Goal: Information Seeking & Learning: Learn about a topic

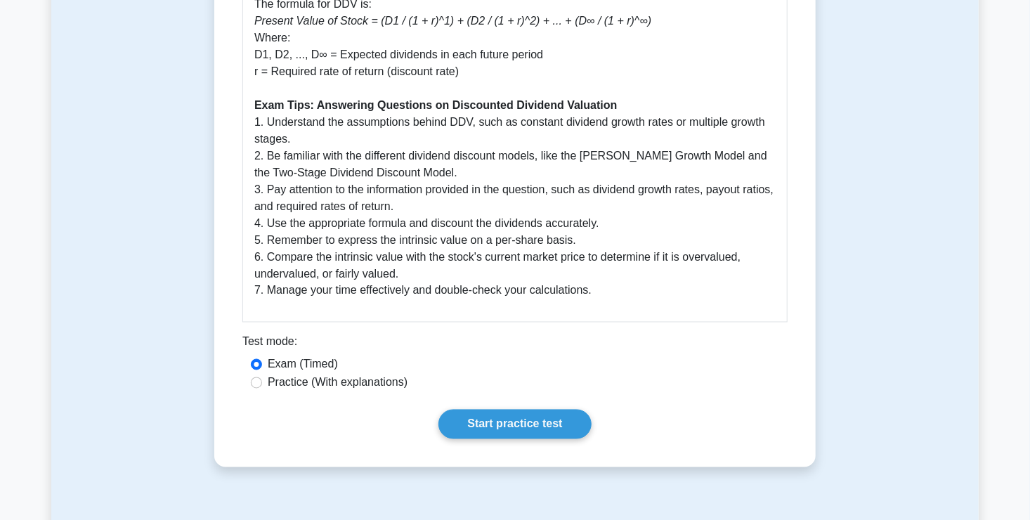
scroll to position [1135, 0]
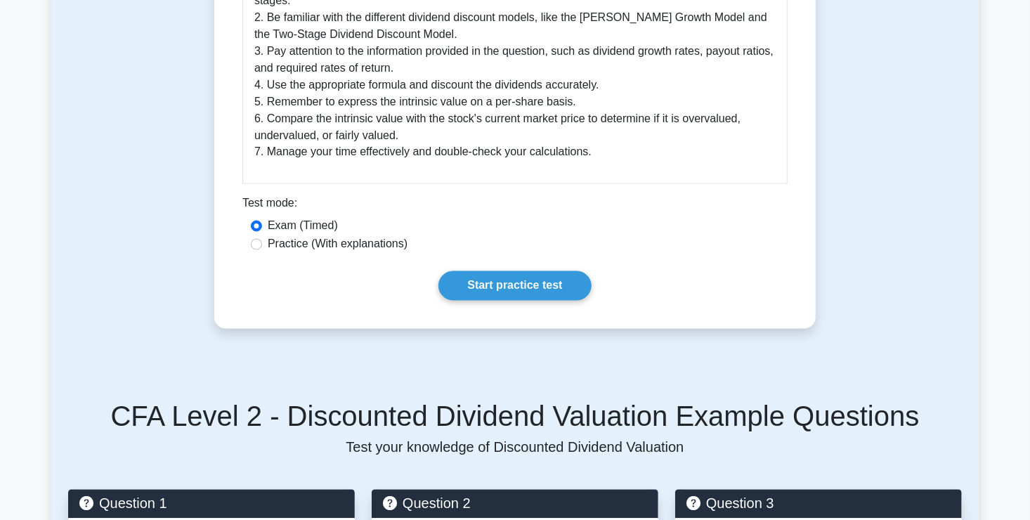
click at [317, 246] on label "Practice (With explanations)" at bounding box center [338, 244] width 140 height 17
click at [262, 246] on input "Practice (With explanations)" at bounding box center [256, 244] width 11 height 11
radio input "true"
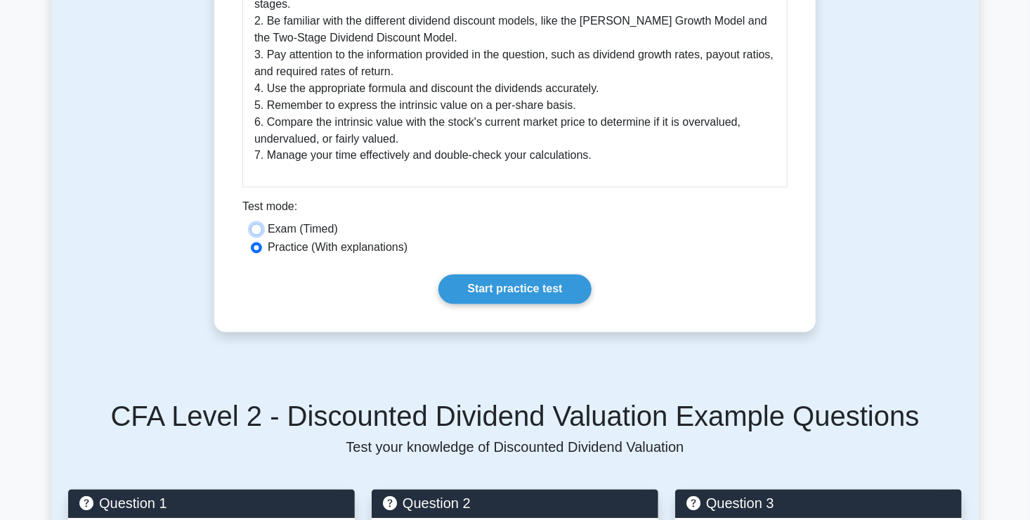
click at [251, 224] on input "Exam (Timed)" at bounding box center [256, 229] width 11 height 11
radio input "true"
click at [251, 242] on input "Practice (With explanations)" at bounding box center [256, 247] width 11 height 11
radio input "true"
click at [251, 224] on input "Exam (Timed)" at bounding box center [256, 229] width 11 height 11
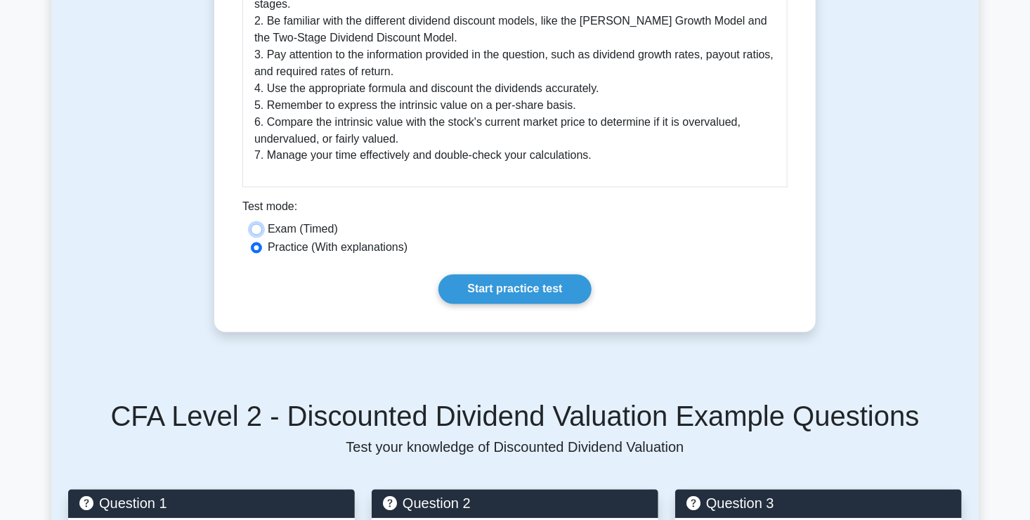
radio input "true"
click at [251, 242] on input "Practice (With explanations)" at bounding box center [256, 247] width 11 height 11
radio input "true"
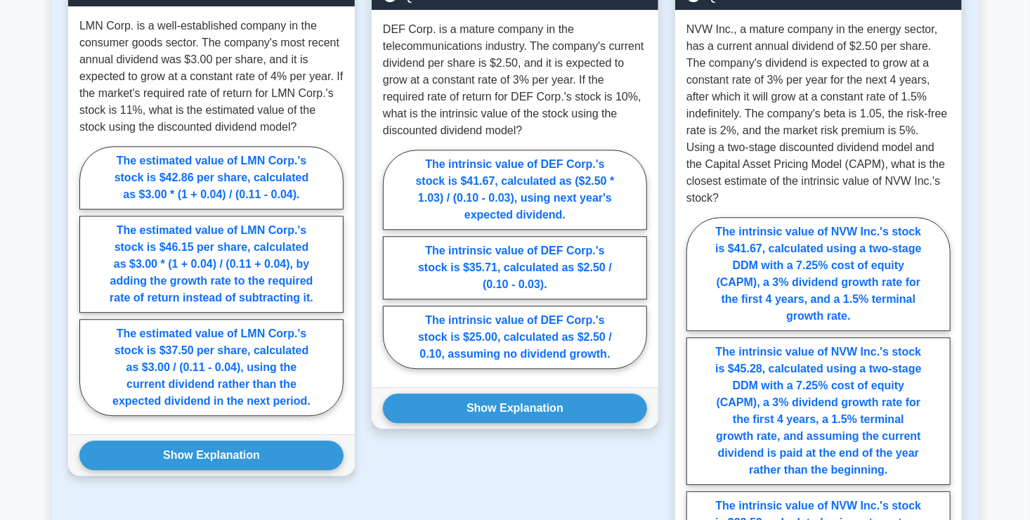
scroll to position [1584, 0]
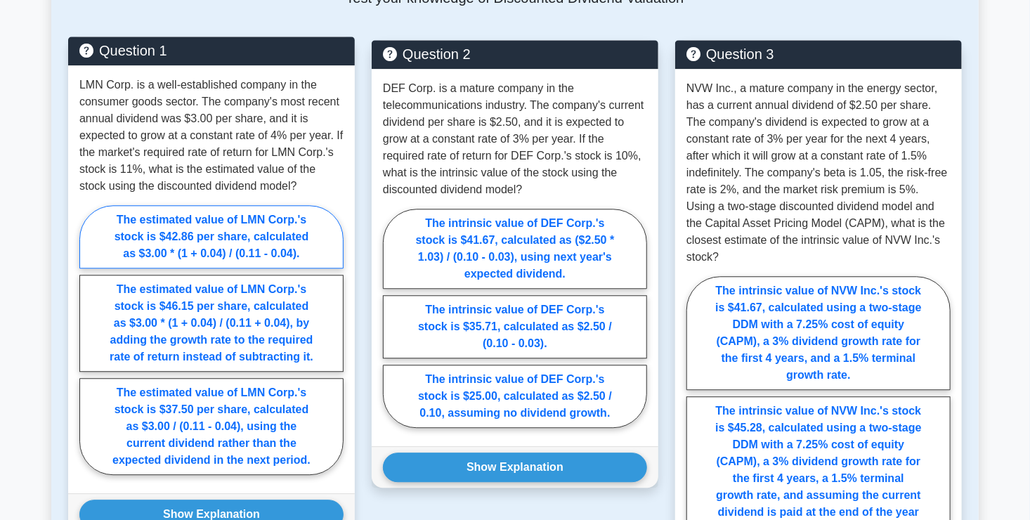
click at [185, 251] on label "The estimated value of LMN Corp.'s stock is $42.86 per share, calculated as $3.…" at bounding box center [211, 236] width 264 height 63
click at [89, 339] on input "The estimated value of LMN Corp.'s stock is $42.86 per share, calculated as $3.…" at bounding box center [83, 343] width 9 height 9
radio input "true"
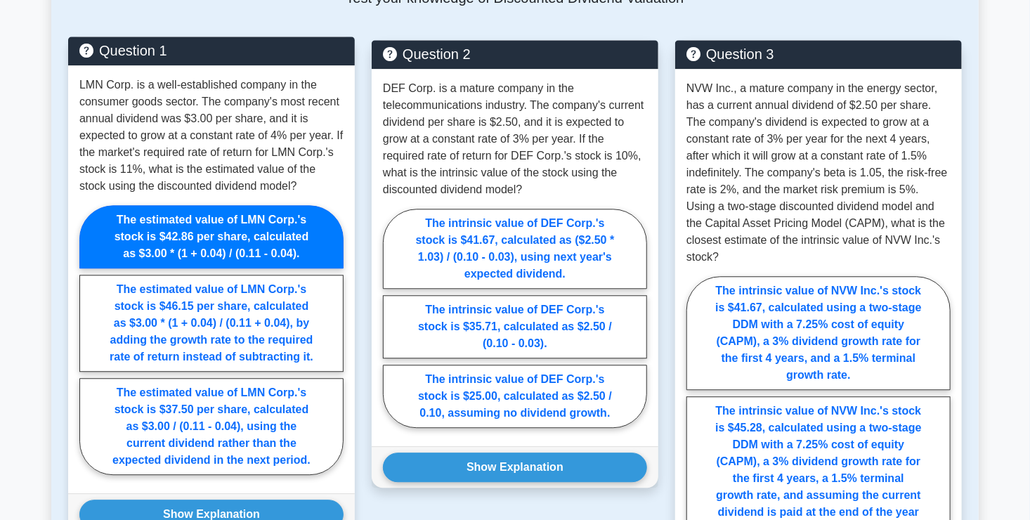
click at [79, 339] on input "The estimated value of LMN Corp.'s stock is $46.15 per share, calculated as $3.…" at bounding box center [83, 343] width 9 height 9
radio input "true"
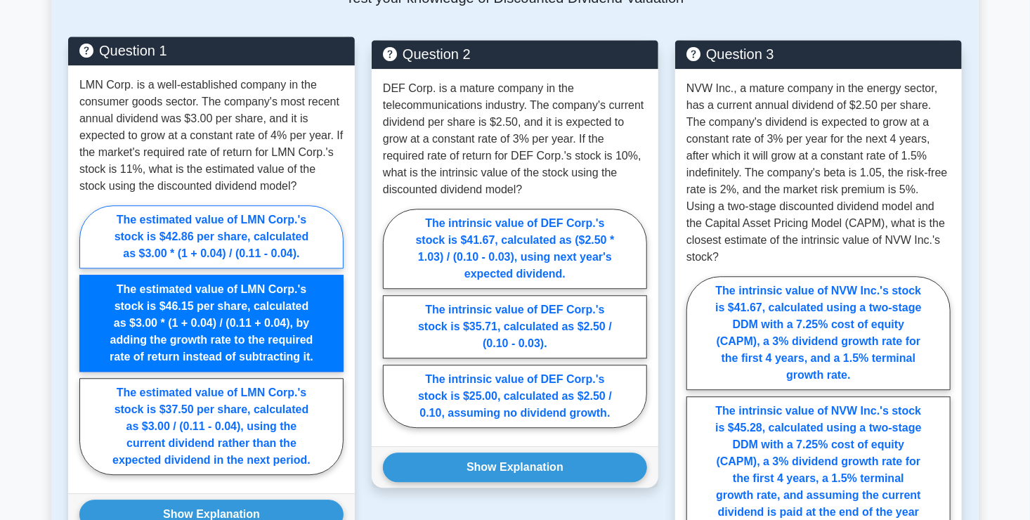
click at [79, 339] on input "The estimated value of LMN Corp.'s stock is $42.86 per share, calculated as $3.…" at bounding box center [83, 343] width 9 height 9
radio input "true"
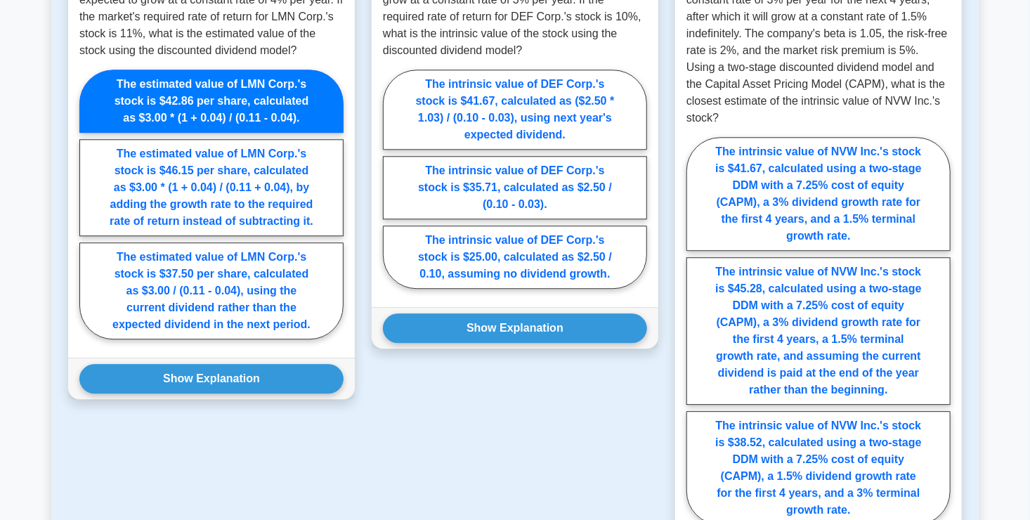
scroll to position [1725, 0]
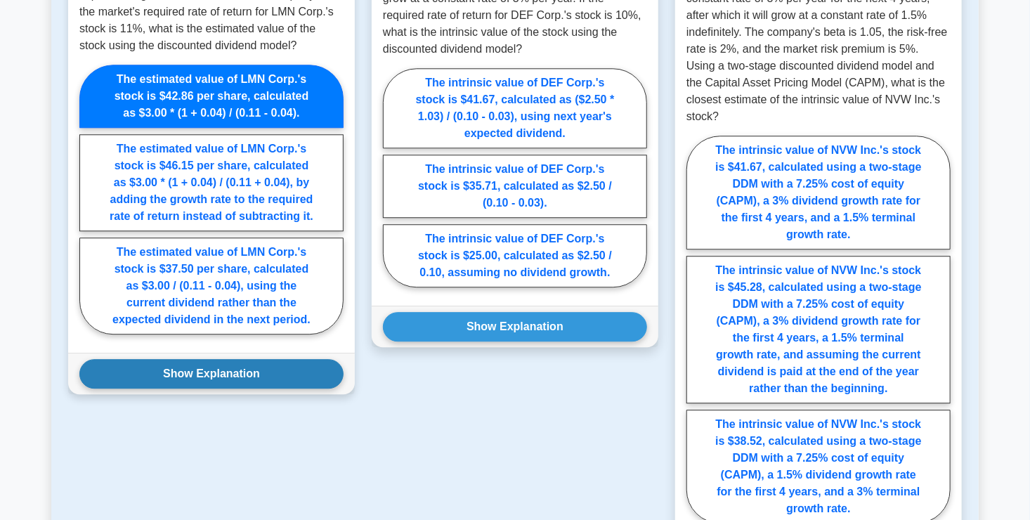
click at [182, 378] on button "Show Explanation" at bounding box center [211, 374] width 264 height 30
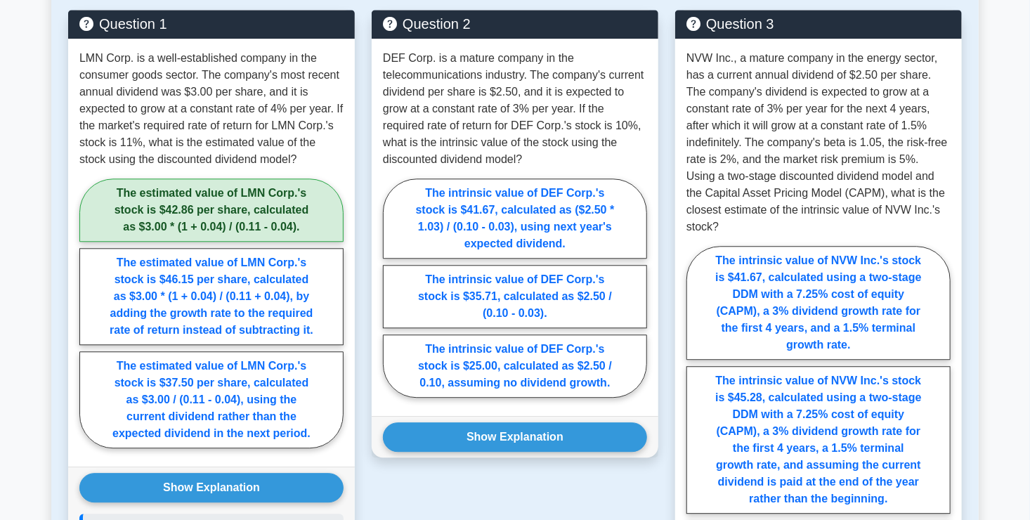
scroll to position [1612, 0]
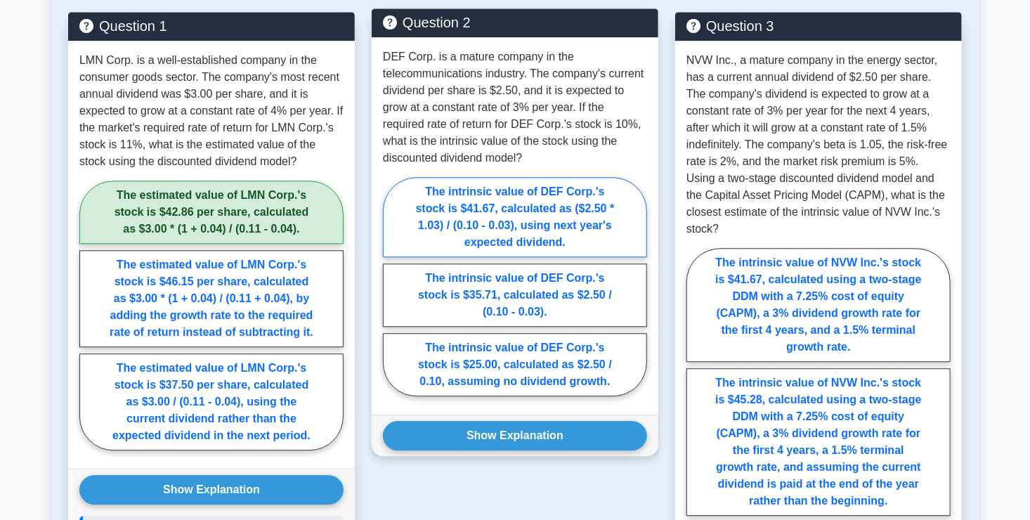
click at [495, 216] on label "The intrinsic value of DEF Corp.'s stock is $41.67, calculated as ($2.50 * 1.03…" at bounding box center [515, 217] width 264 height 80
click at [392, 286] on input "The intrinsic value of DEF Corp.'s stock is $41.67, calculated as ($2.50 * 1.03…" at bounding box center [387, 290] width 9 height 9
radio input "true"
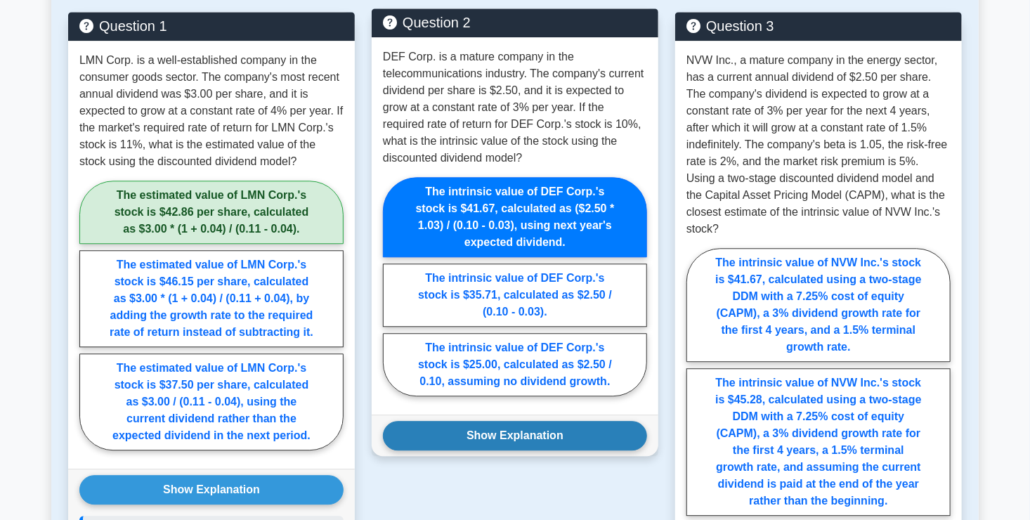
click at [521, 430] on button "Show Explanation" at bounding box center [515, 436] width 264 height 30
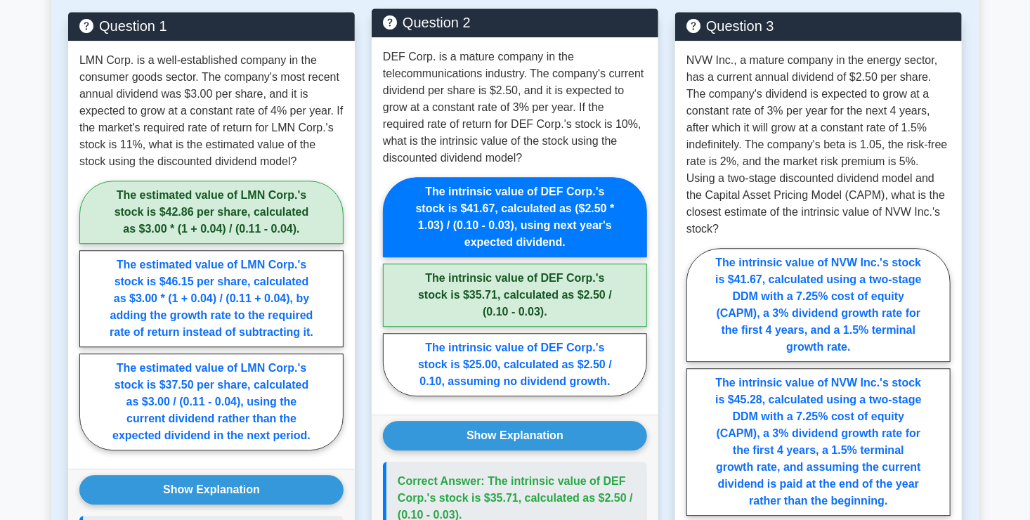
click at [526, 308] on label "The intrinsic value of DEF Corp.'s stock is $35.71, calculated as $2.50 / (0.10…" at bounding box center [515, 294] width 264 height 63
click at [392, 295] on input "The intrinsic value of DEF Corp.'s stock is $35.71, calculated as $2.50 / (0.10…" at bounding box center [387, 290] width 9 height 9
radio input "true"
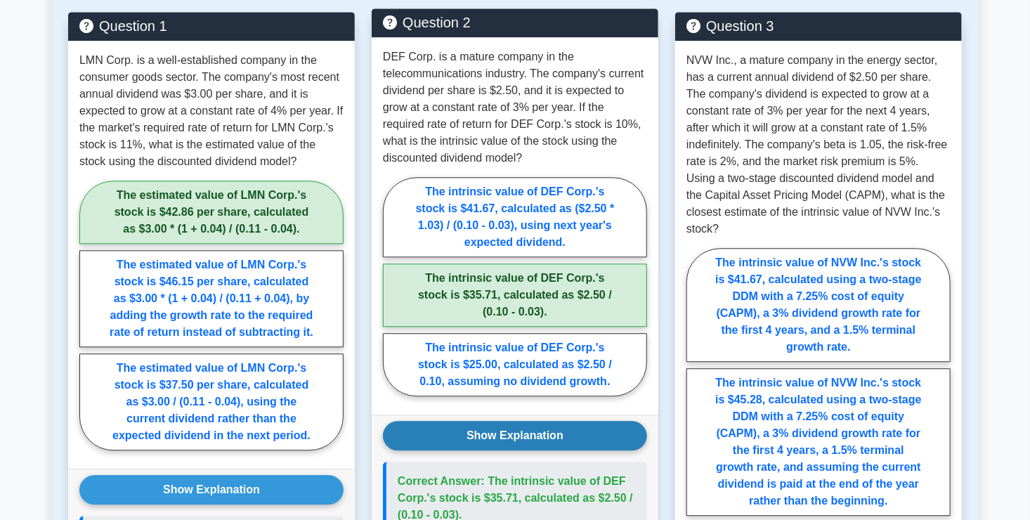
click at [531, 439] on button "Show Explanation" at bounding box center [515, 436] width 264 height 30
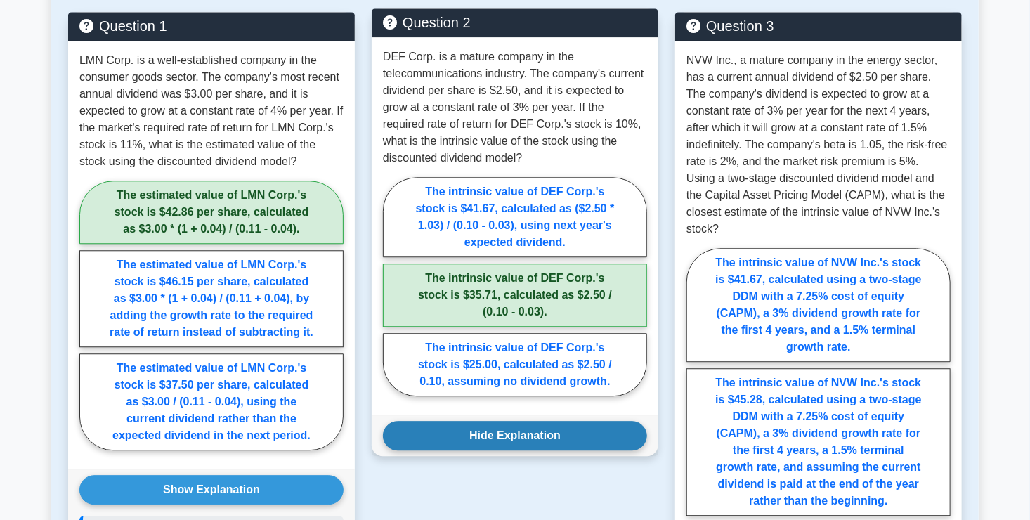
click at [523, 433] on button "Hide Explanation" at bounding box center [515, 436] width 264 height 30
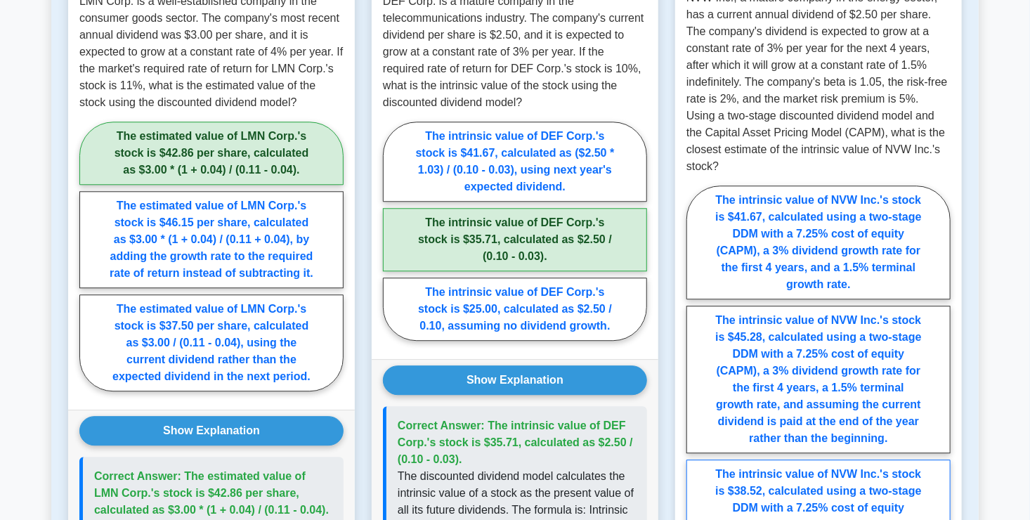
scroll to position [1669, 0]
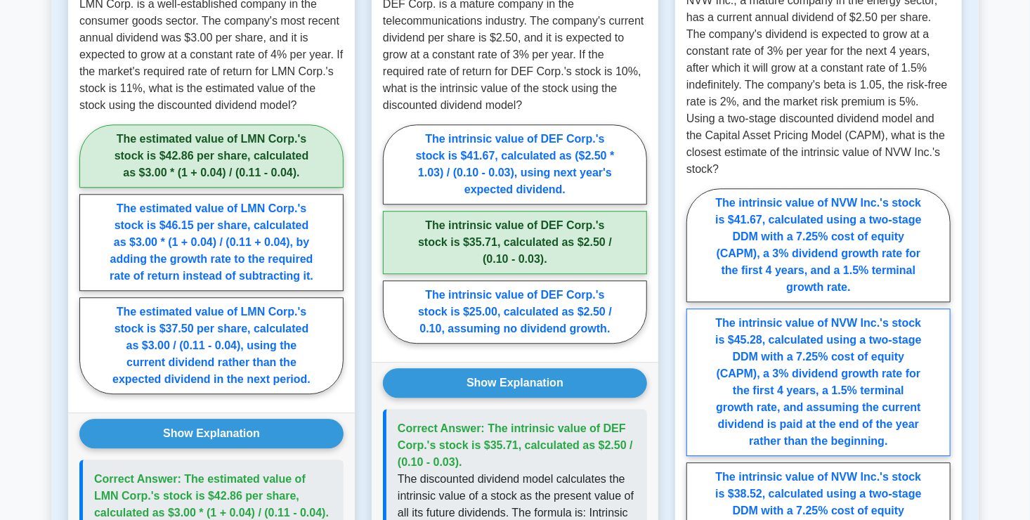
click at [754, 351] on label "The intrinsic value of NVW Inc.'s stock is $45.28, calculated using a two-stage…" at bounding box center [818, 382] width 264 height 148
click at [696, 381] on input "The intrinsic value of NVW Inc.'s stock is $45.28, calculated using a two-stage…" at bounding box center [690, 385] width 9 height 9
radio input "true"
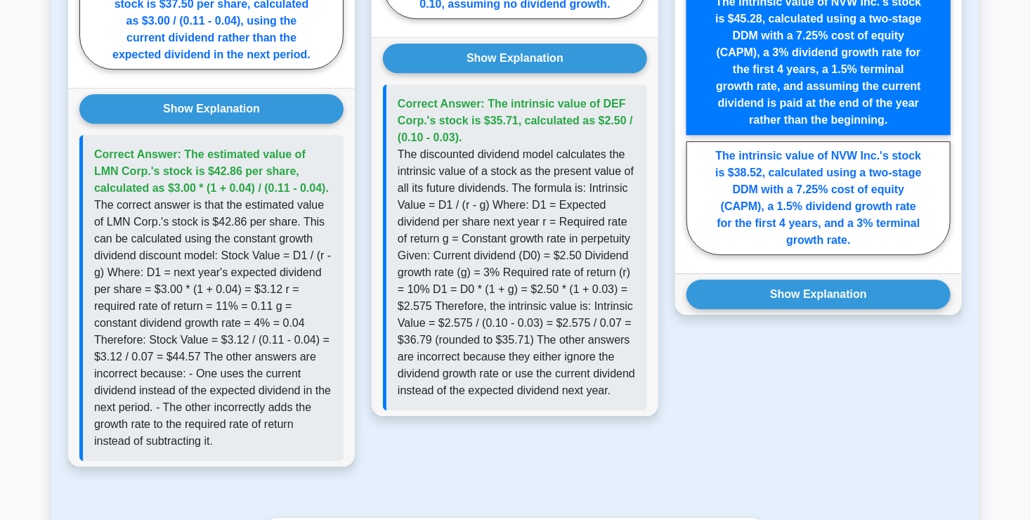
scroll to position [2004, 0]
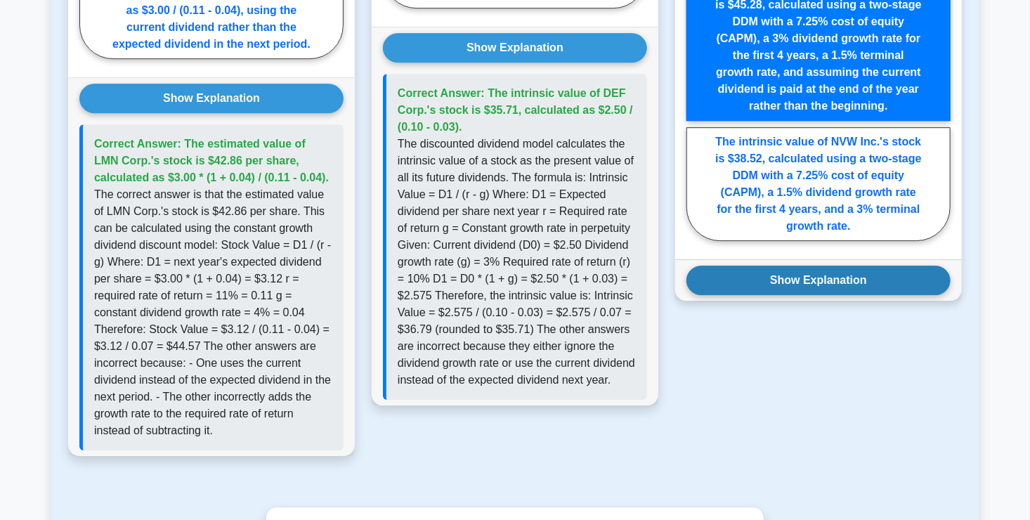
click at [838, 280] on button "Show Explanation" at bounding box center [818, 281] width 264 height 30
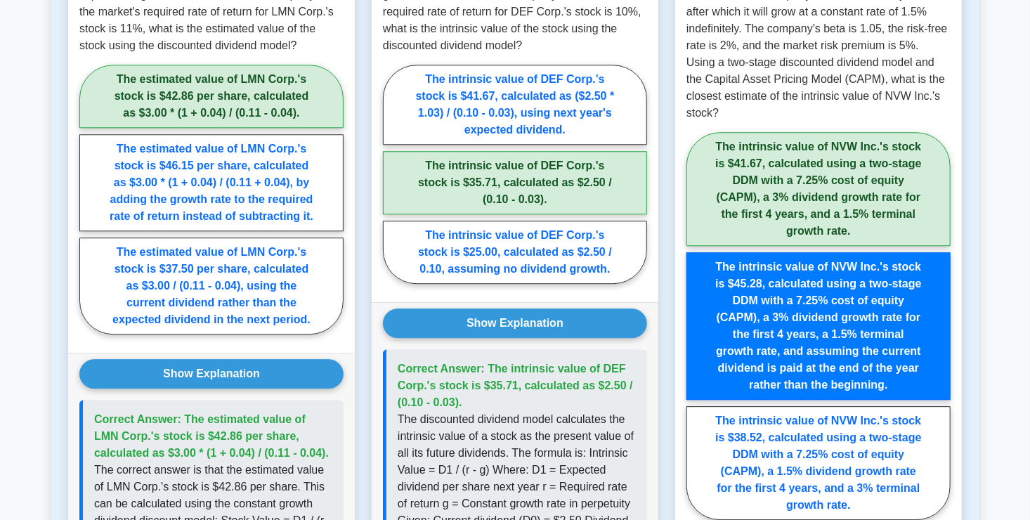
scroll to position [1660, 0]
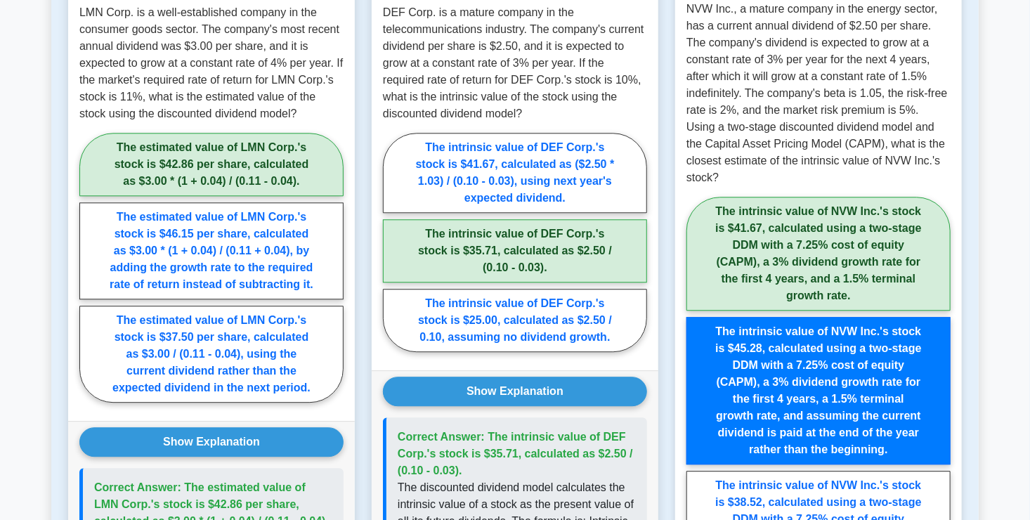
click at [852, 252] on label "The intrinsic value of NVW Inc.'s stock is $41.67, calculated using a two-stage…" at bounding box center [818, 254] width 264 height 114
click at [696, 390] on input "The intrinsic value of NVW Inc.'s stock is $41.67, calculated using a two-stage…" at bounding box center [690, 394] width 9 height 9
radio input "true"
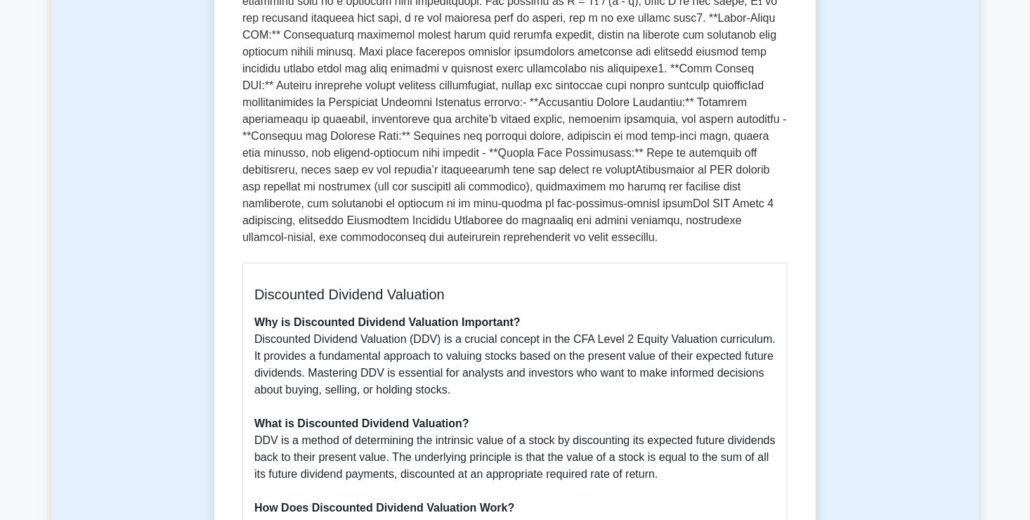
scroll to position [0, 0]
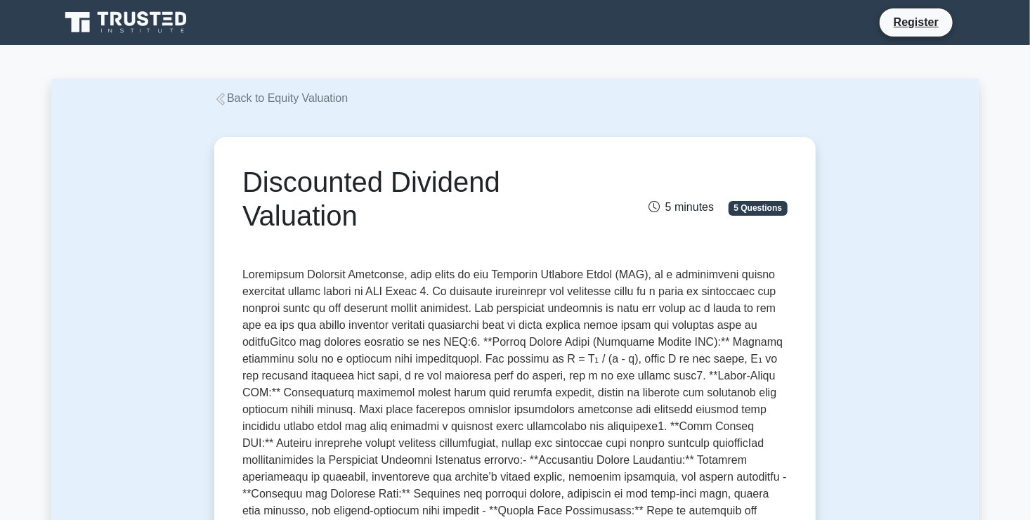
click at [745, 211] on span "5 Questions" at bounding box center [758, 208] width 59 height 14
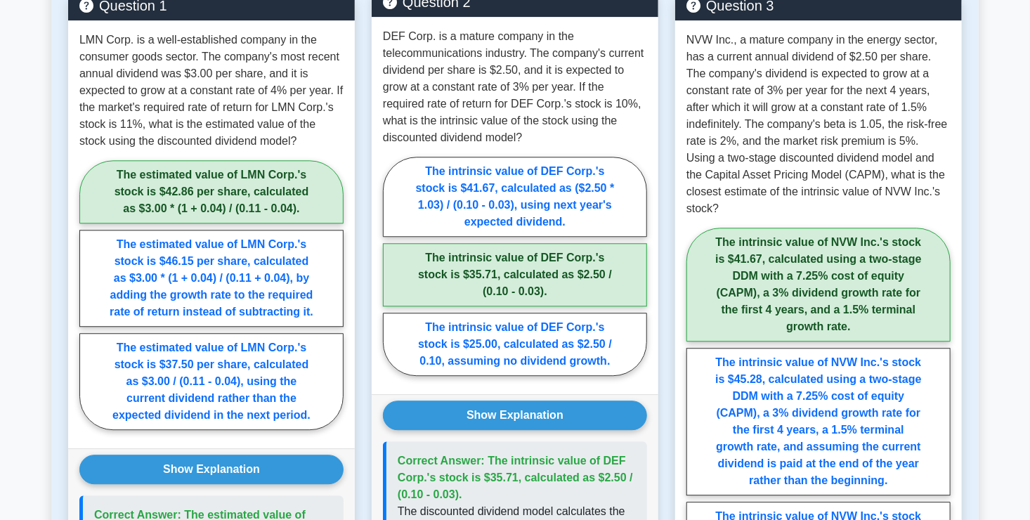
scroll to position [1661, 0]
